Goal: Find specific page/section: Find specific page/section

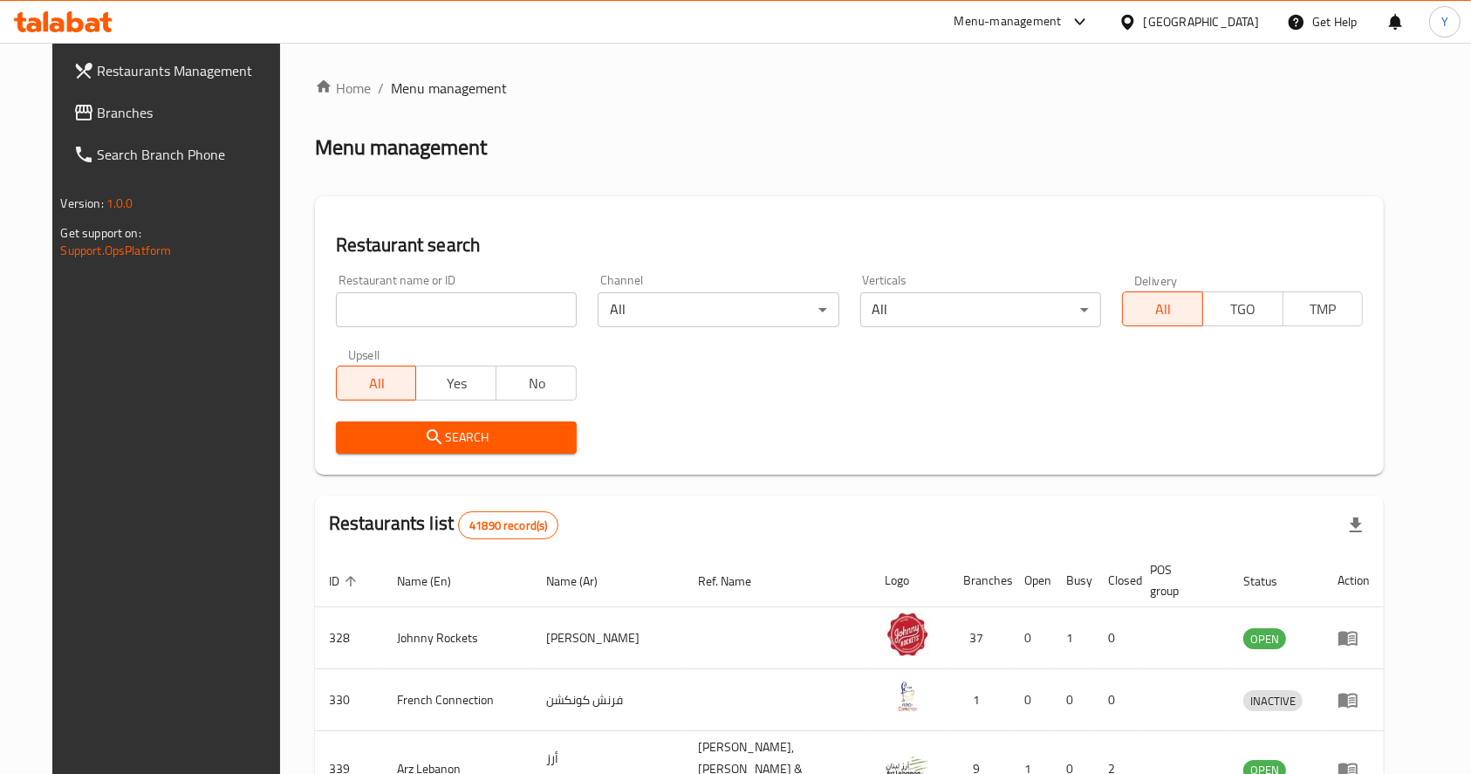
click at [519, 301] on input "search" at bounding box center [456, 309] width 241 height 35
type input "karahi inn"
click button "Search" at bounding box center [456, 437] width 241 height 32
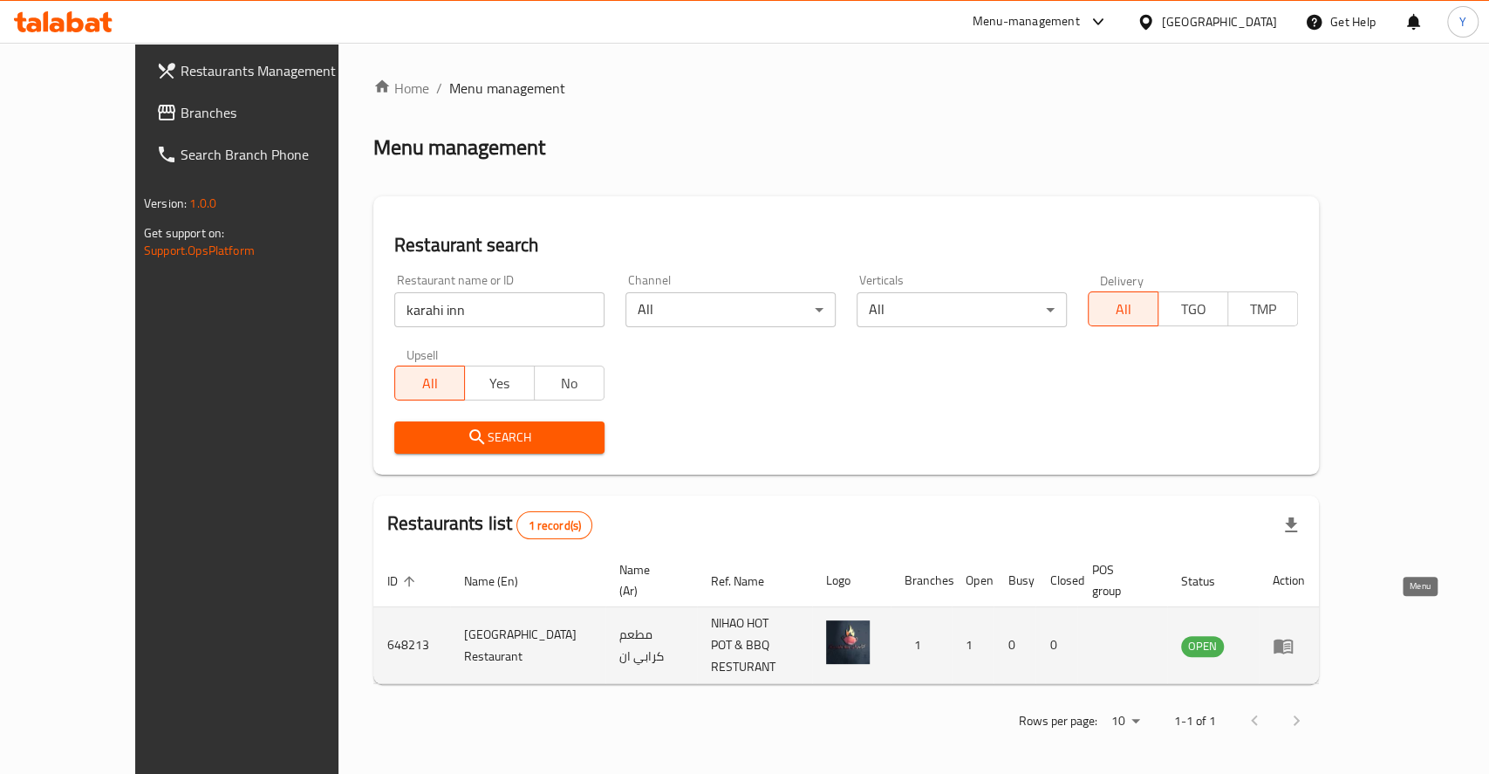
click at [1294, 635] on icon "enhanced table" at bounding box center [1283, 645] width 21 height 21
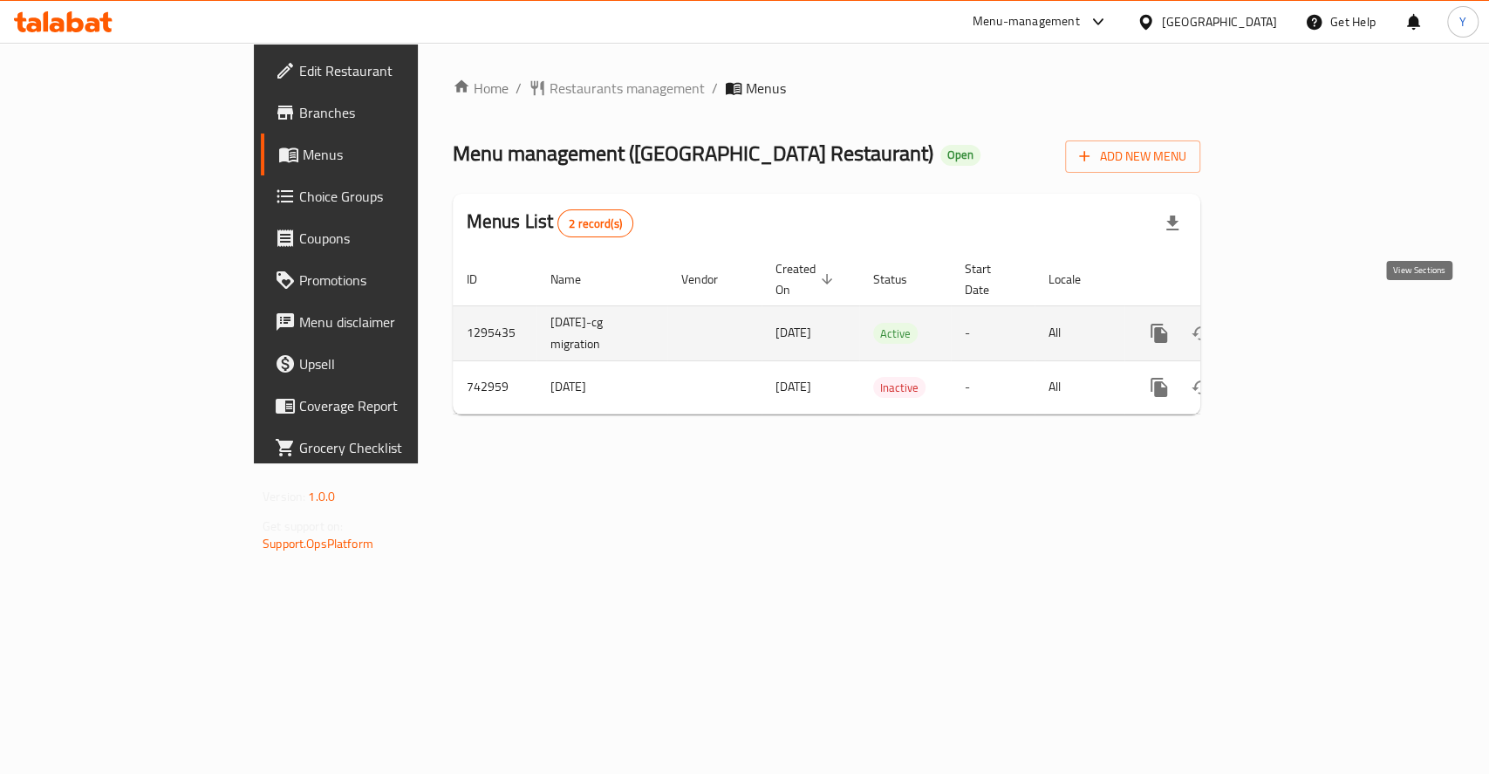
click at [1306, 327] on link "enhanced table" at bounding box center [1285, 333] width 42 height 42
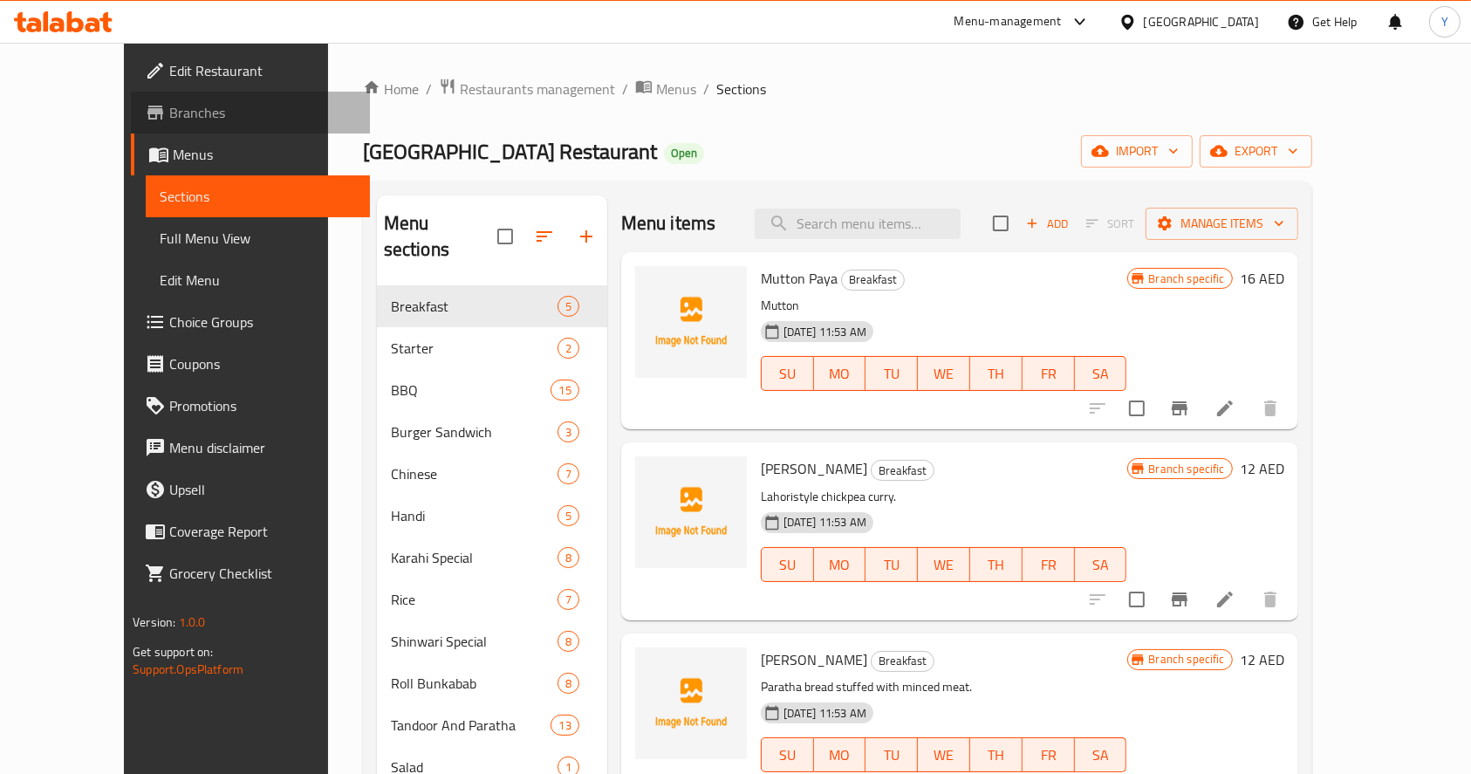
click at [169, 122] on span "Branches" at bounding box center [262, 112] width 187 height 21
